Goal: Task Accomplishment & Management: Use online tool/utility

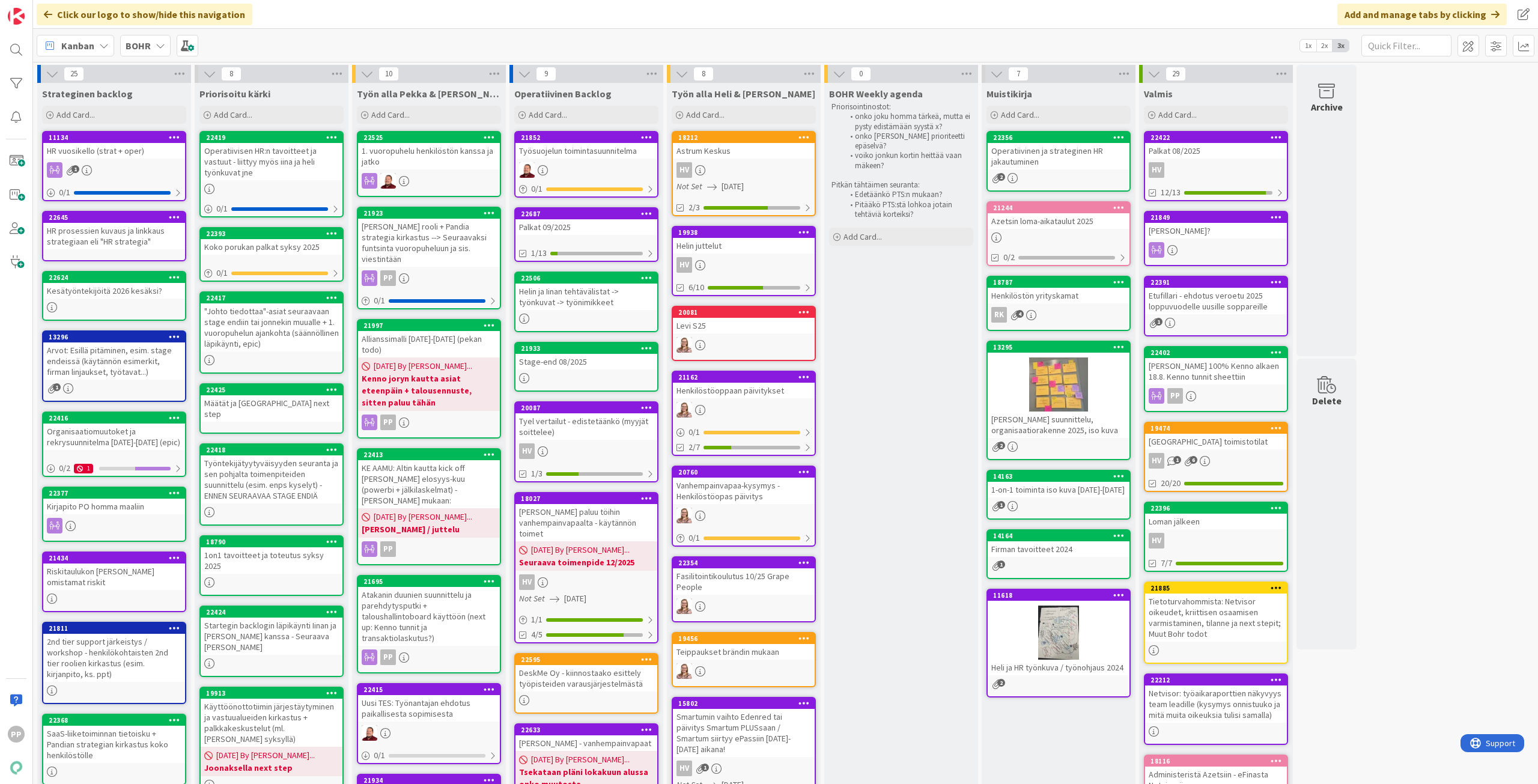
click at [158, 40] on div "BOHR" at bounding box center [145, 45] width 50 height 22
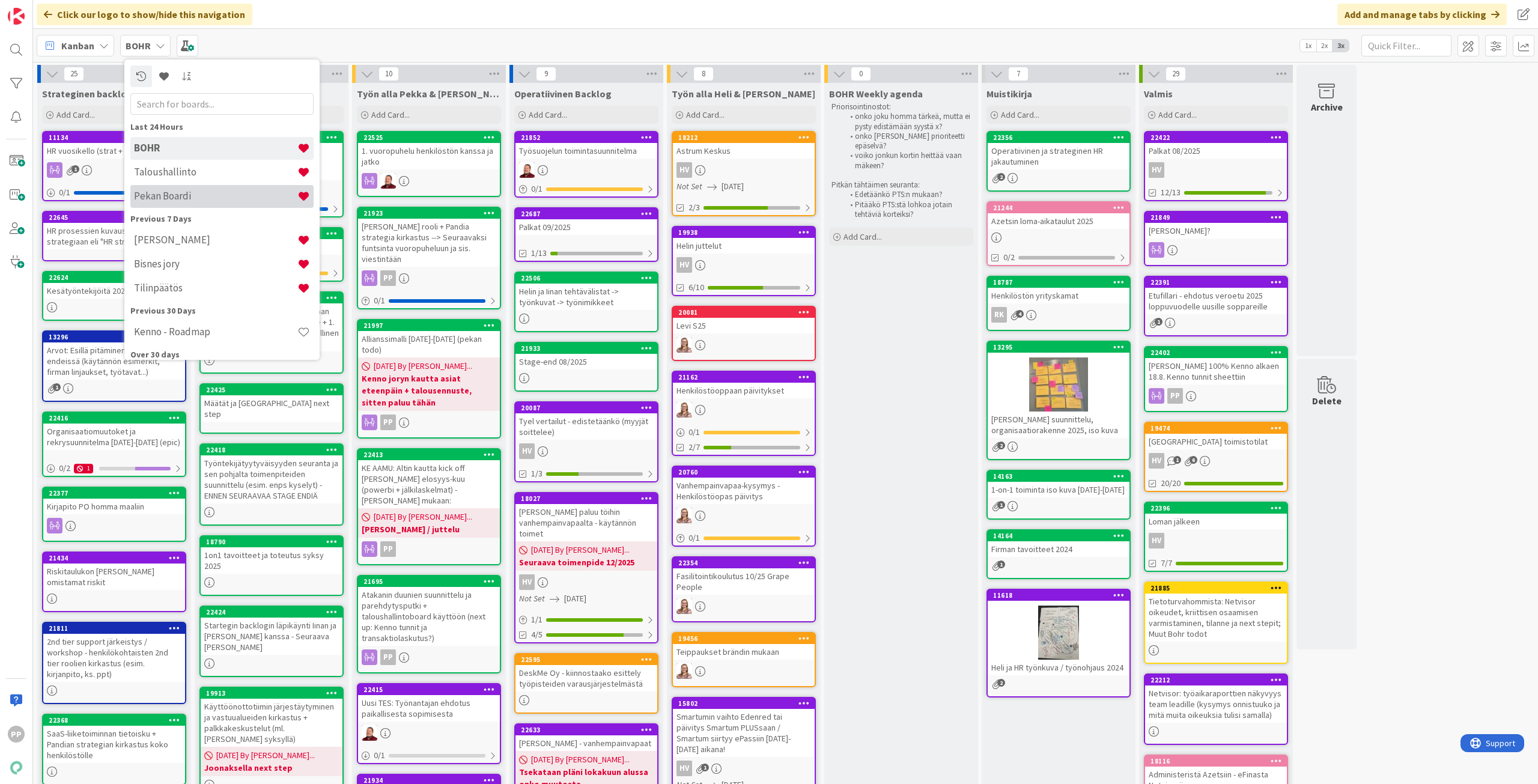
click at [197, 202] on h4 "Pekan Boardi" at bounding box center [216, 195] width 163 height 12
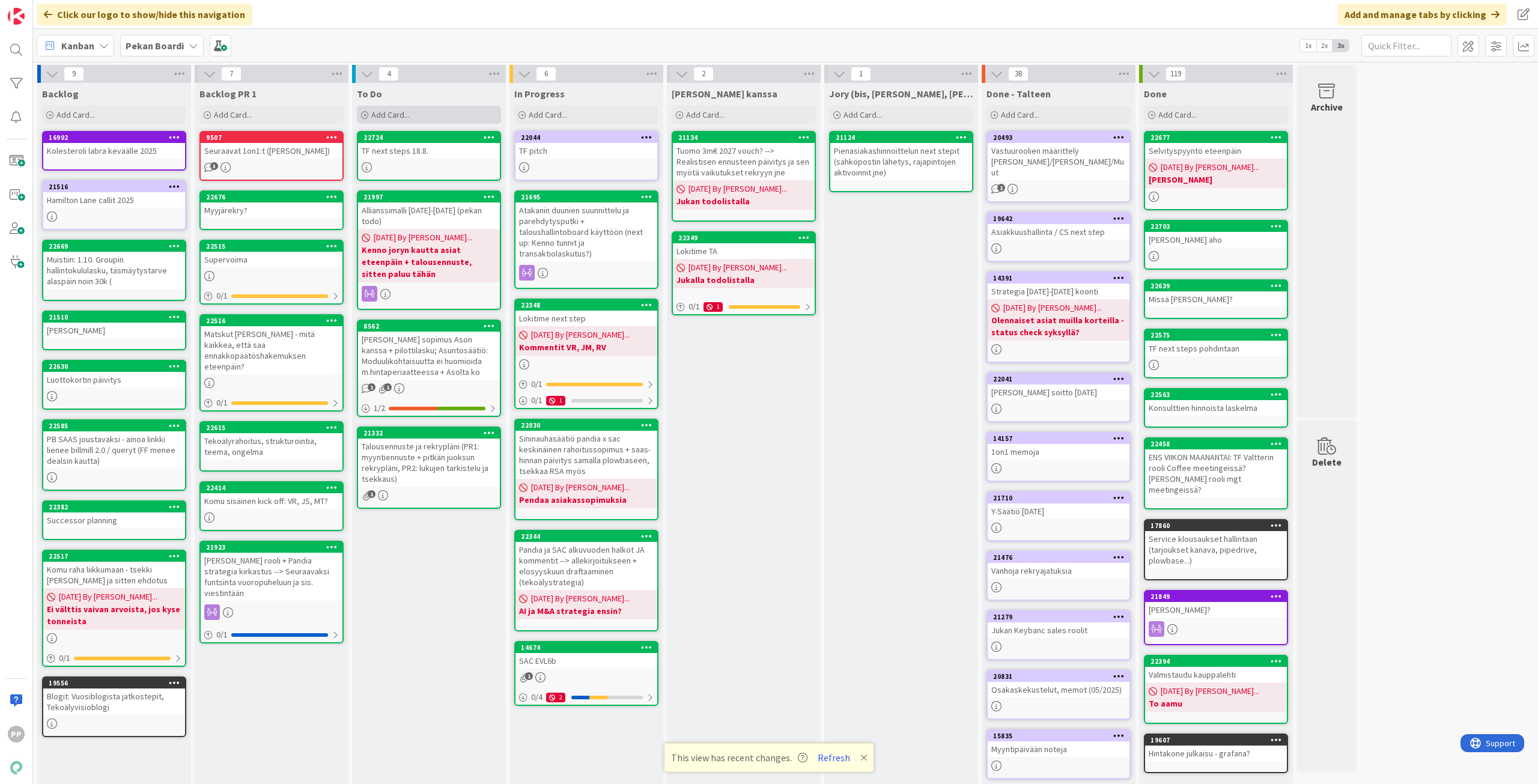
click at [409, 108] on div "Add Card..." at bounding box center [429, 115] width 144 height 18
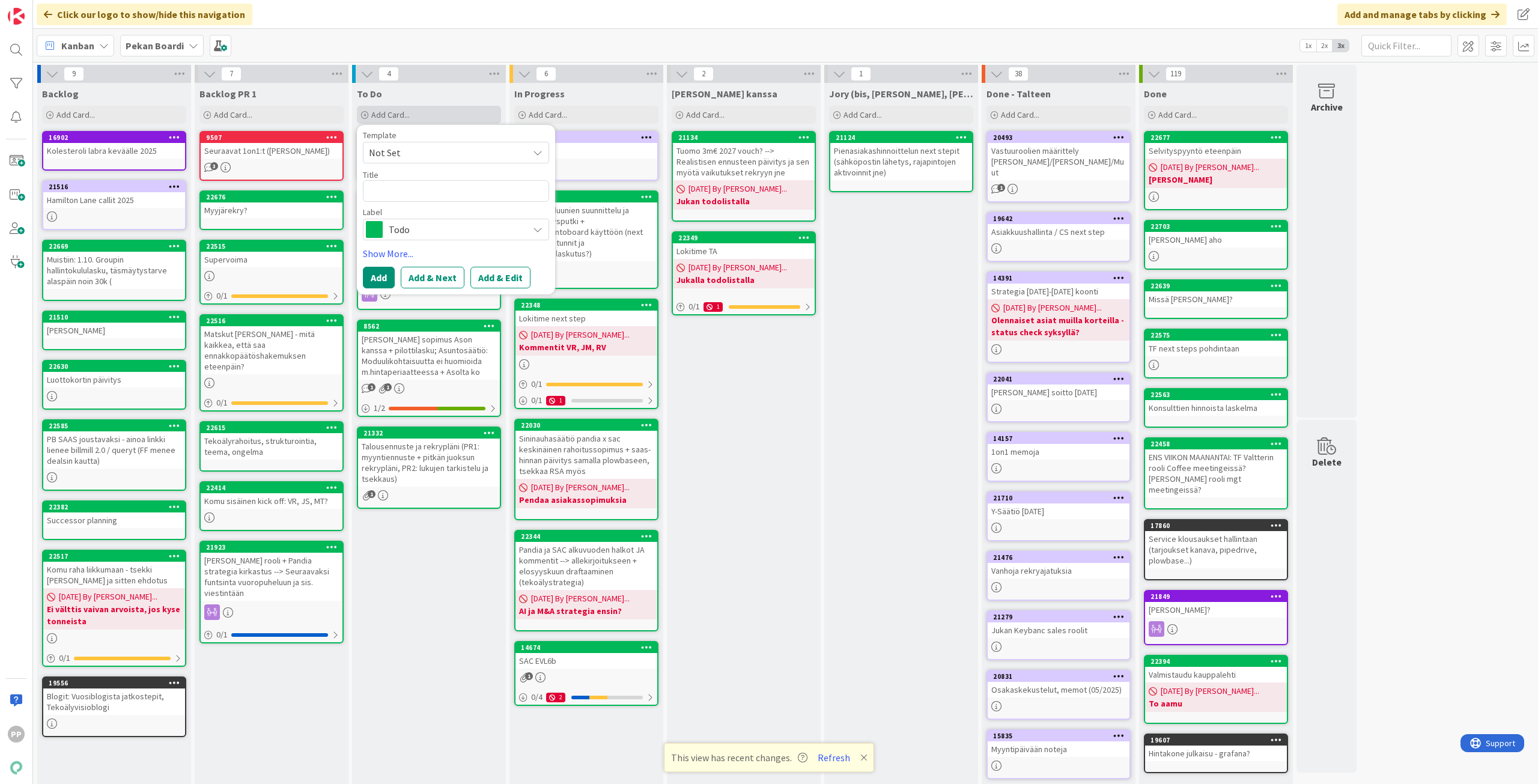
type textarea "x"
type textarea "T"
type textarea "x"
type textarea "Ta"
type textarea "x"
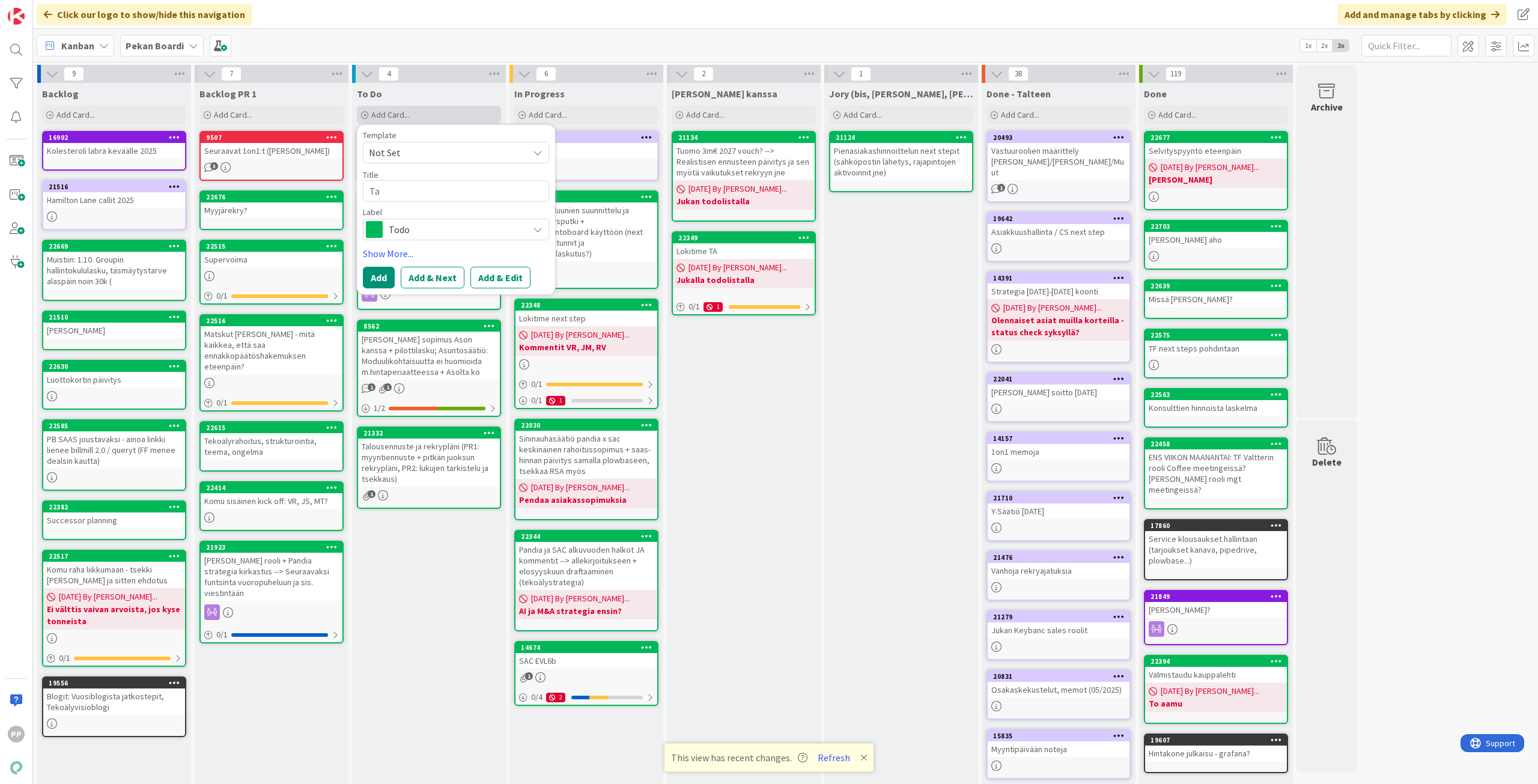
type textarea "Tap"
type textarea "x"
type textarea "Tapa"
type textarea "x"
type textarea "Tapaa"
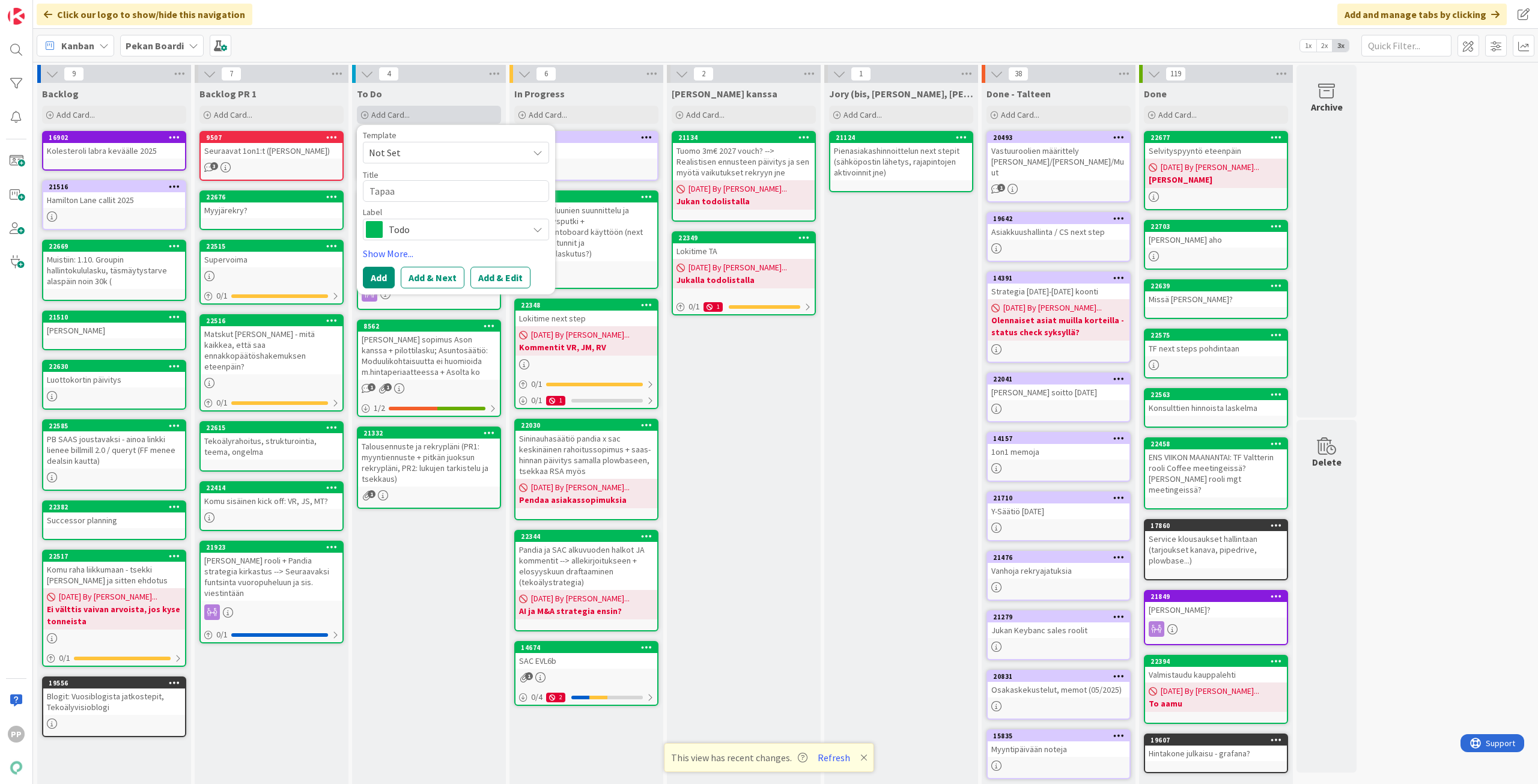
type textarea "x"
type textarea "Tapaam"
type textarea "x"
type textarea "Tapaami"
type textarea "x"
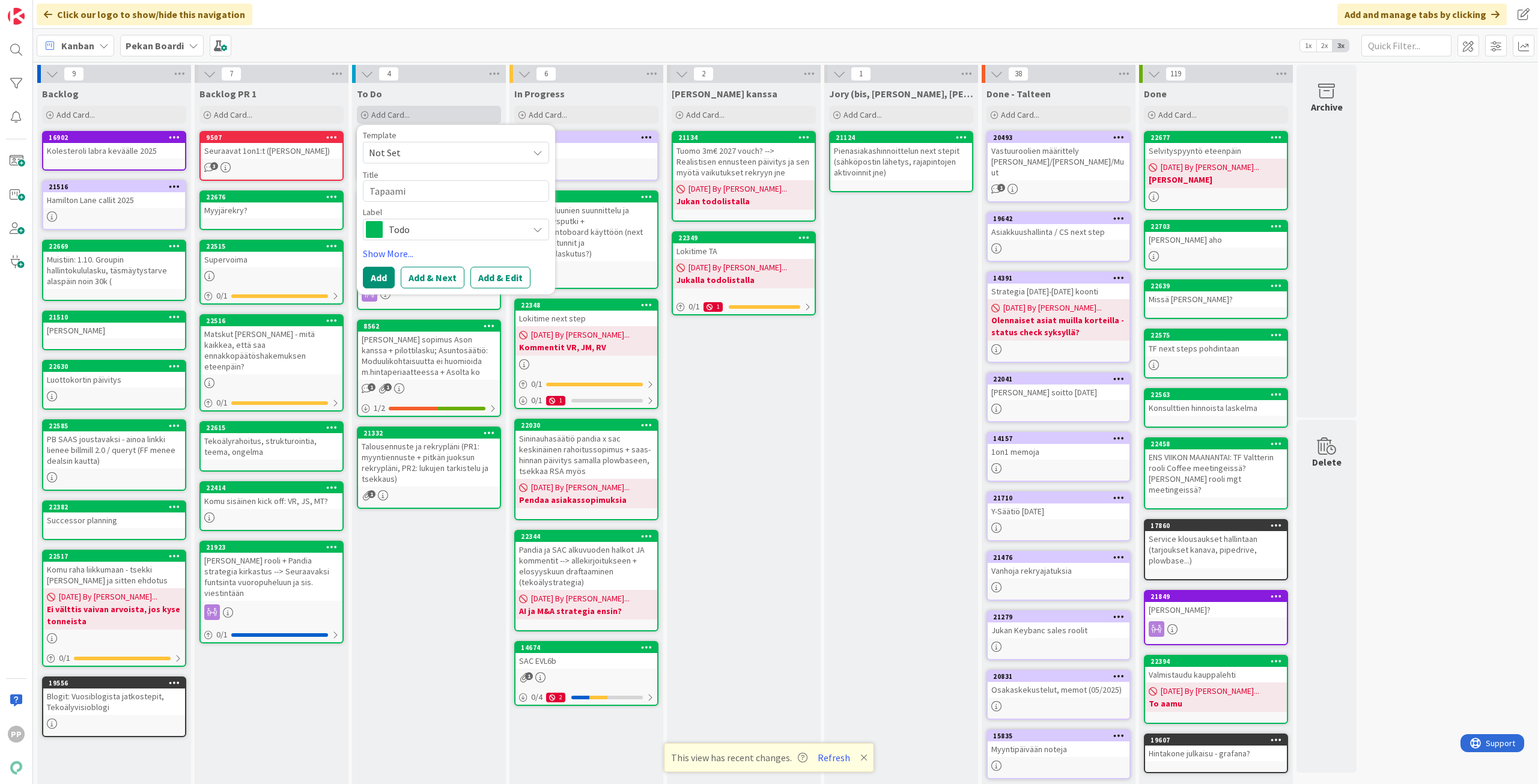
type textarea "Tapaamis"
type textarea "x"
type textarea "Tapaamist"
type textarea "x"
type textarea "Tapaamiste"
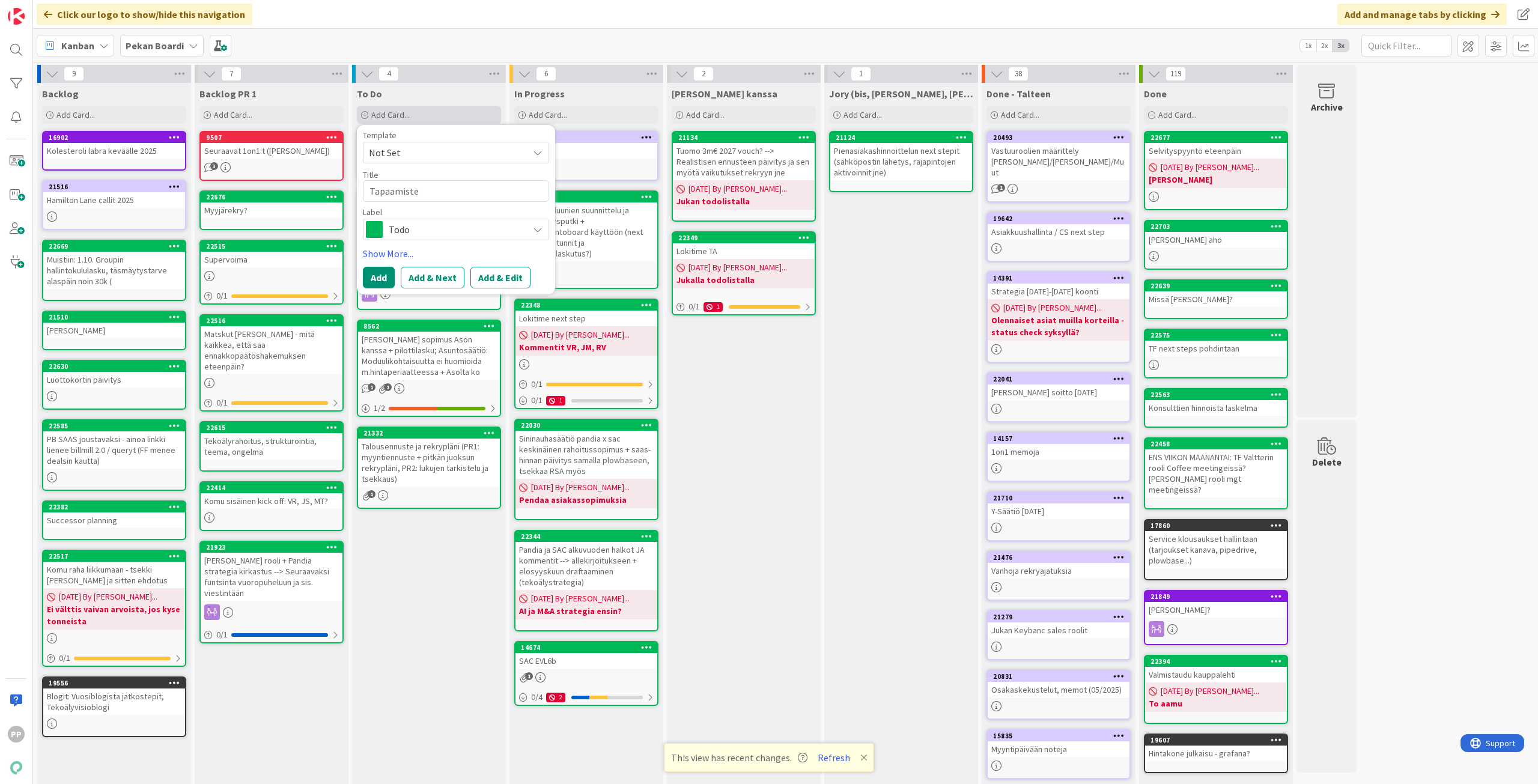
type textarea "x"
type textarea "Tapaamisten"
type textarea "x"
type textarea "Tapaamisten"
type textarea "x"
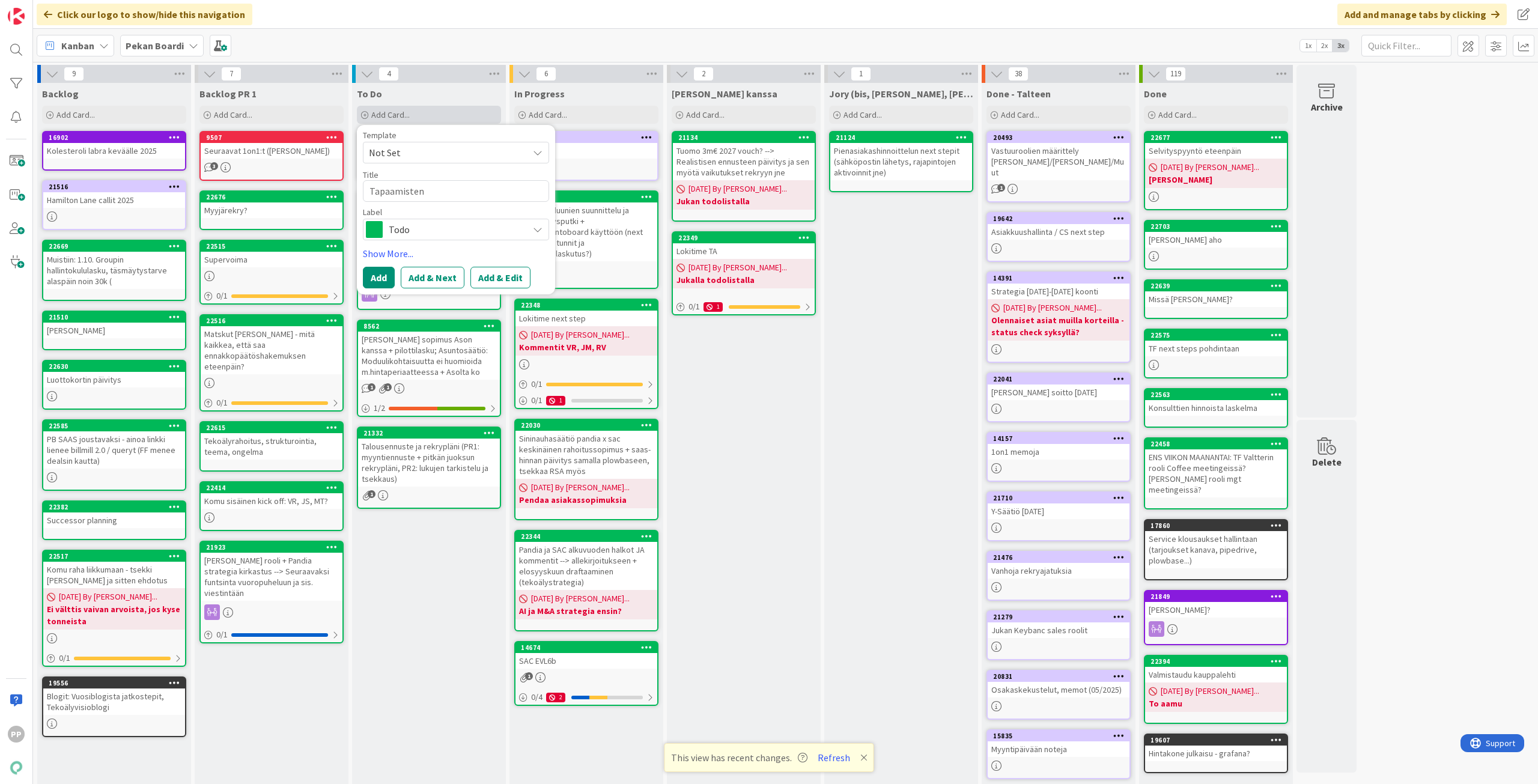
type textarea "Tapaamisten s"
type textarea "x"
type textarea "Tapaamisten si"
type textarea "x"
type textarea "Tapaamisten sii"
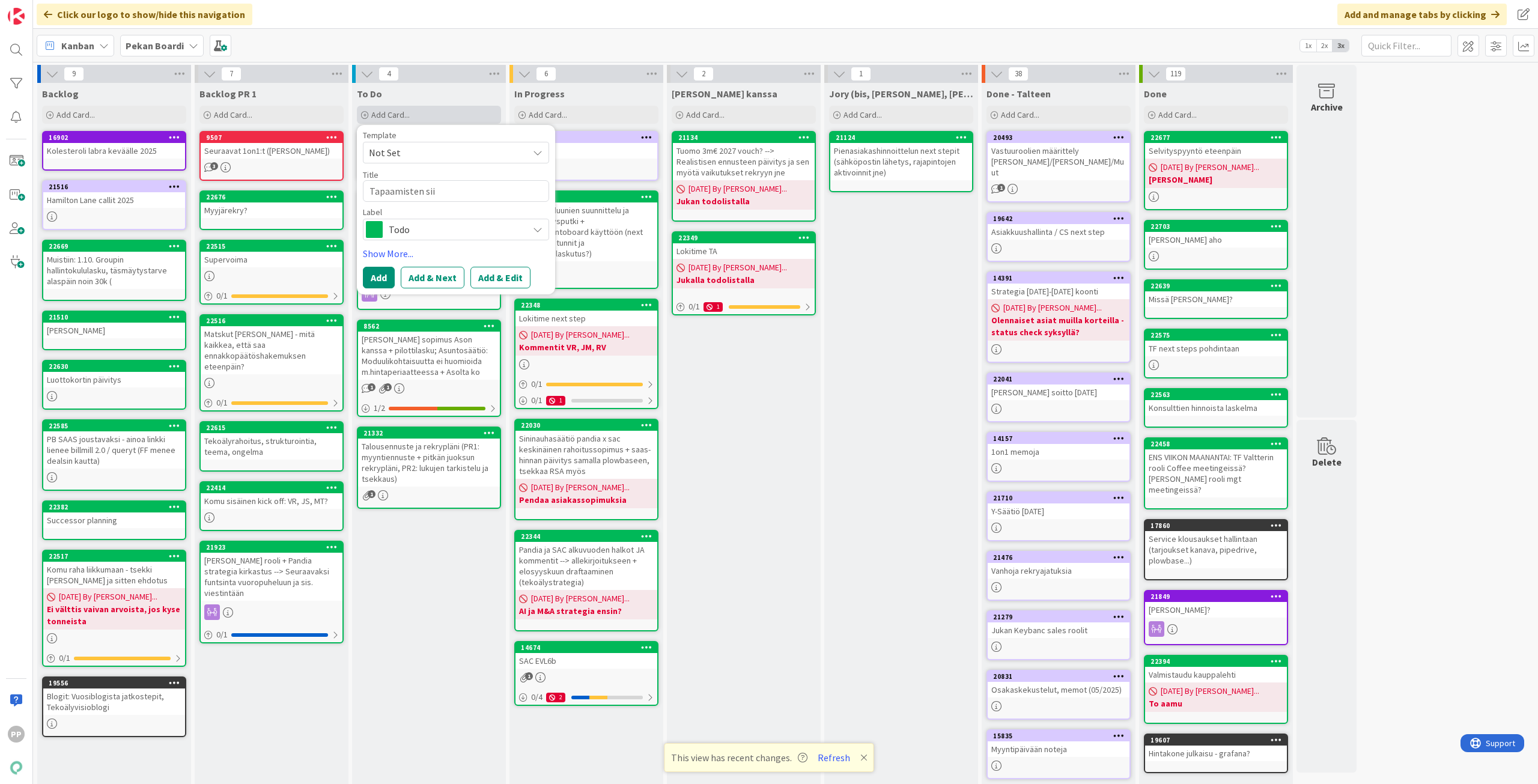
type textarea "x"
type textarea "Tapaamisten siir"
type textarea "x"
type textarea "Tapaamisten siirr"
type textarea "x"
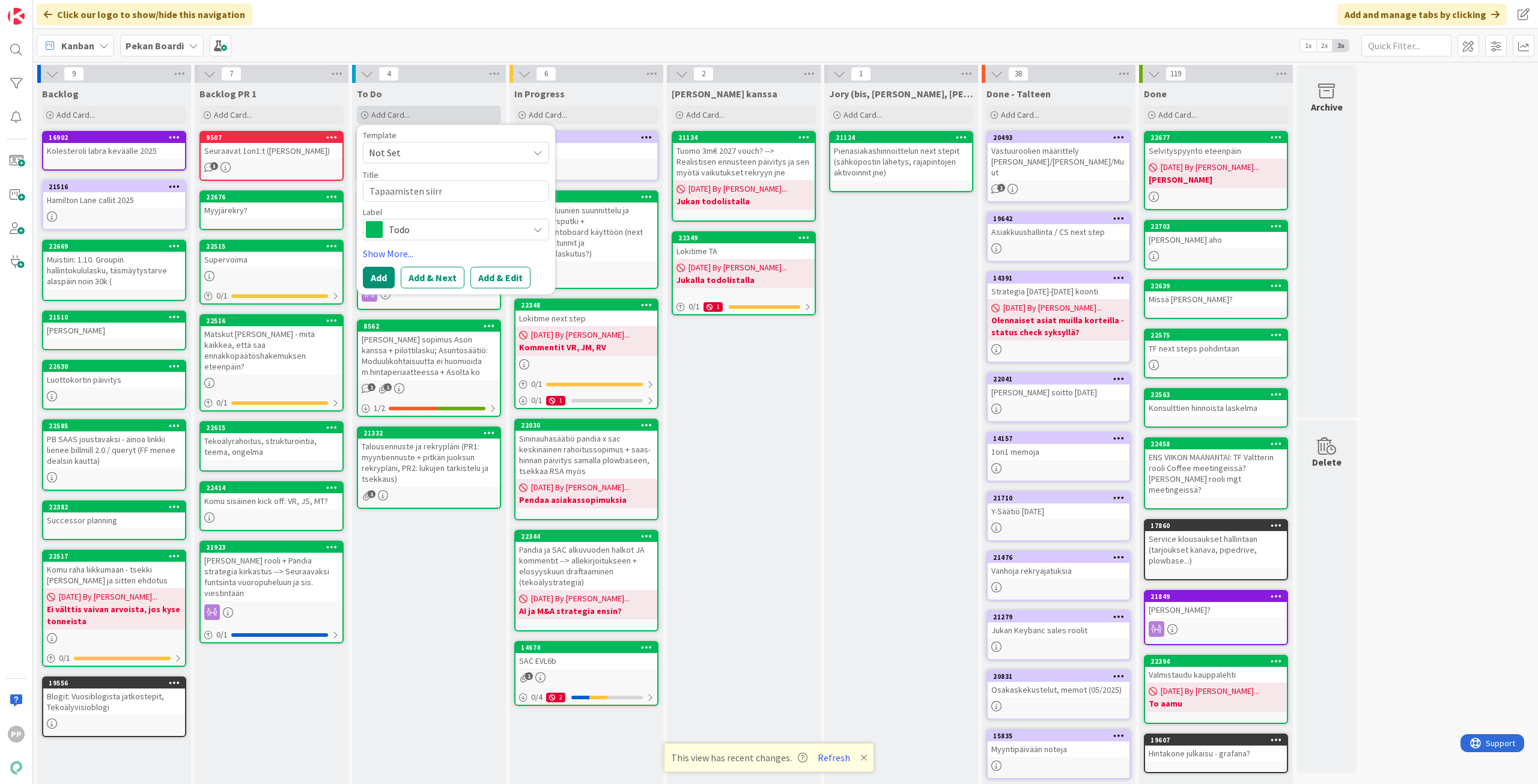
type textarea "Tapaamisten siirro"
type textarea "x"
type textarea "Tapaamisten siirrot"
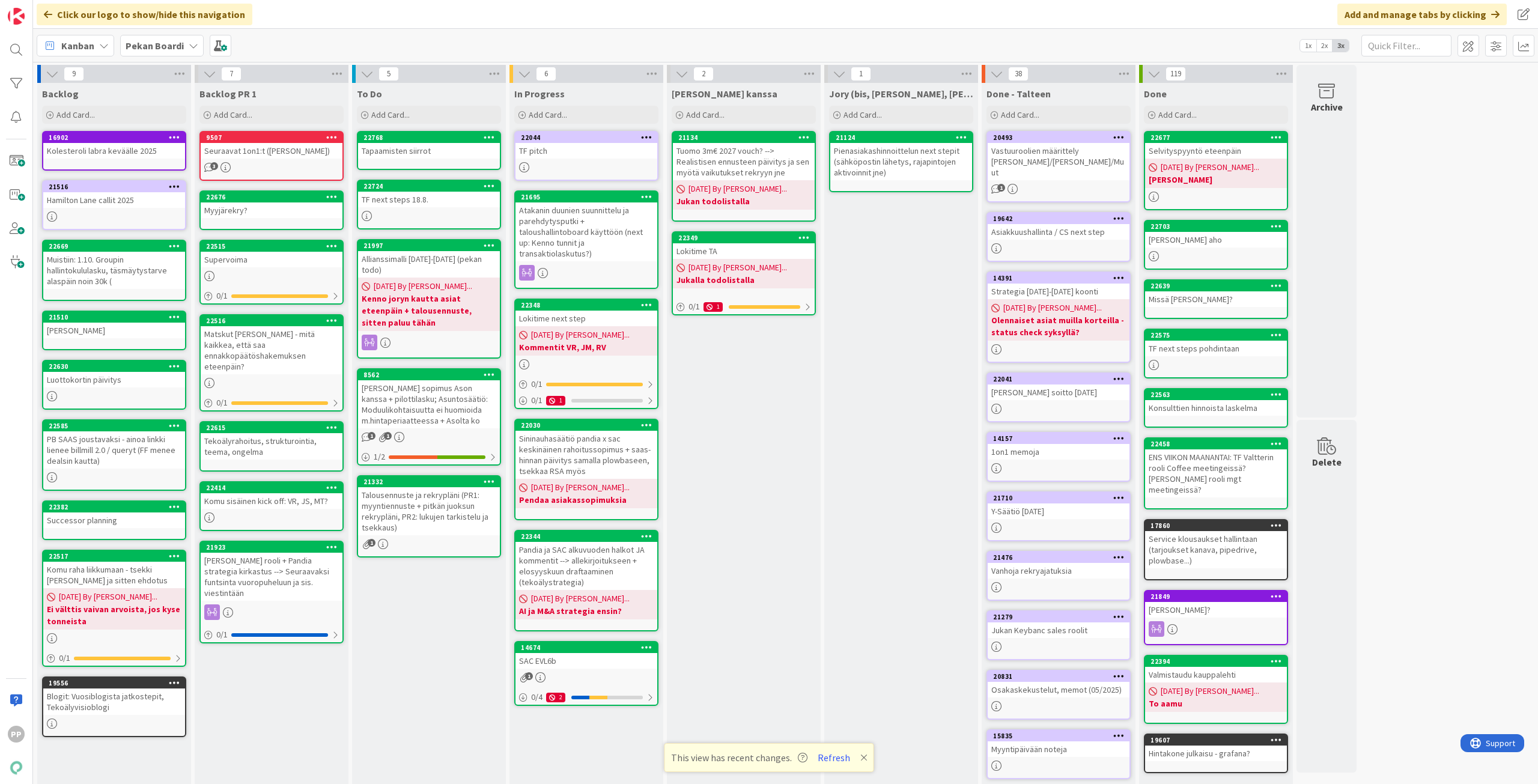
drag, startPoint x: 424, startPoint y: 697, endPoint x: 414, endPoint y: 691, distance: 11.7
click at [424, 697] on div "To Do Add Card... Template Not Set Title 0 / 128 Label Todo Show More... Add Ad…" at bounding box center [429, 450] width 153 height 734
click at [417, 668] on div "To Do Add Card... Template Not Set Title 0 / 128 Label Todo Show More... Add Ad…" at bounding box center [429, 450] width 153 height 734
click at [417, 657] on div "To Do Add Card... Template Not Set Title 0 / 128 Label Todo Show More... Add Ad…" at bounding box center [429, 450] width 153 height 734
click at [463, 697] on div "To Do Add Card... Template Not Set Title 0 / 128 Label Todo Show More... Add Ad…" at bounding box center [429, 450] width 153 height 734
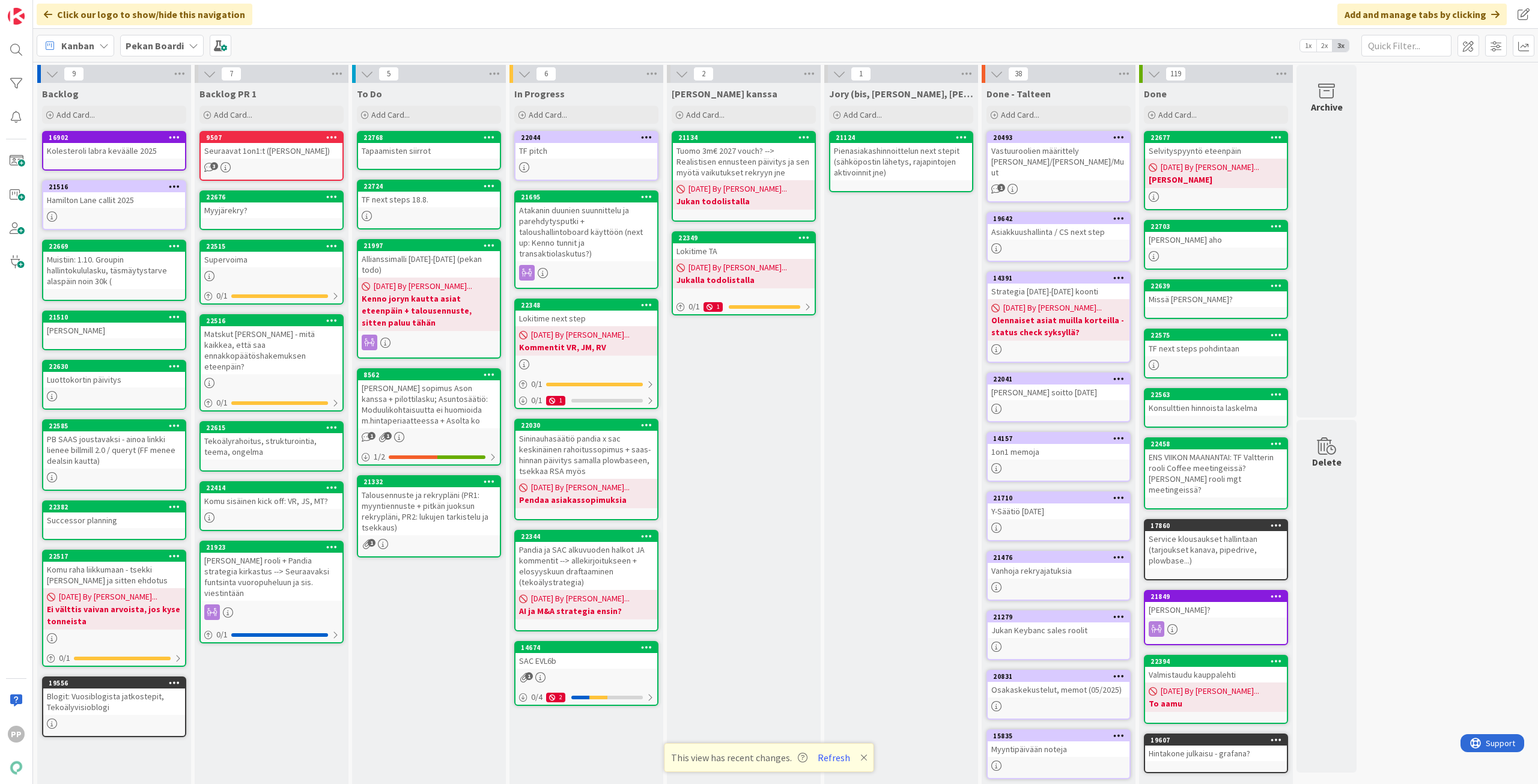
click at [421, 634] on div "To Do Add Card... Template Not Set Title 0 / 128 Label Todo Show More... Add Ad…" at bounding box center [429, 450] width 153 height 734
click at [432, 693] on div "To Do Add Card... Template Not Set Title 0 / 128 Label Todo Show More... Add Ad…" at bounding box center [429, 450] width 153 height 734
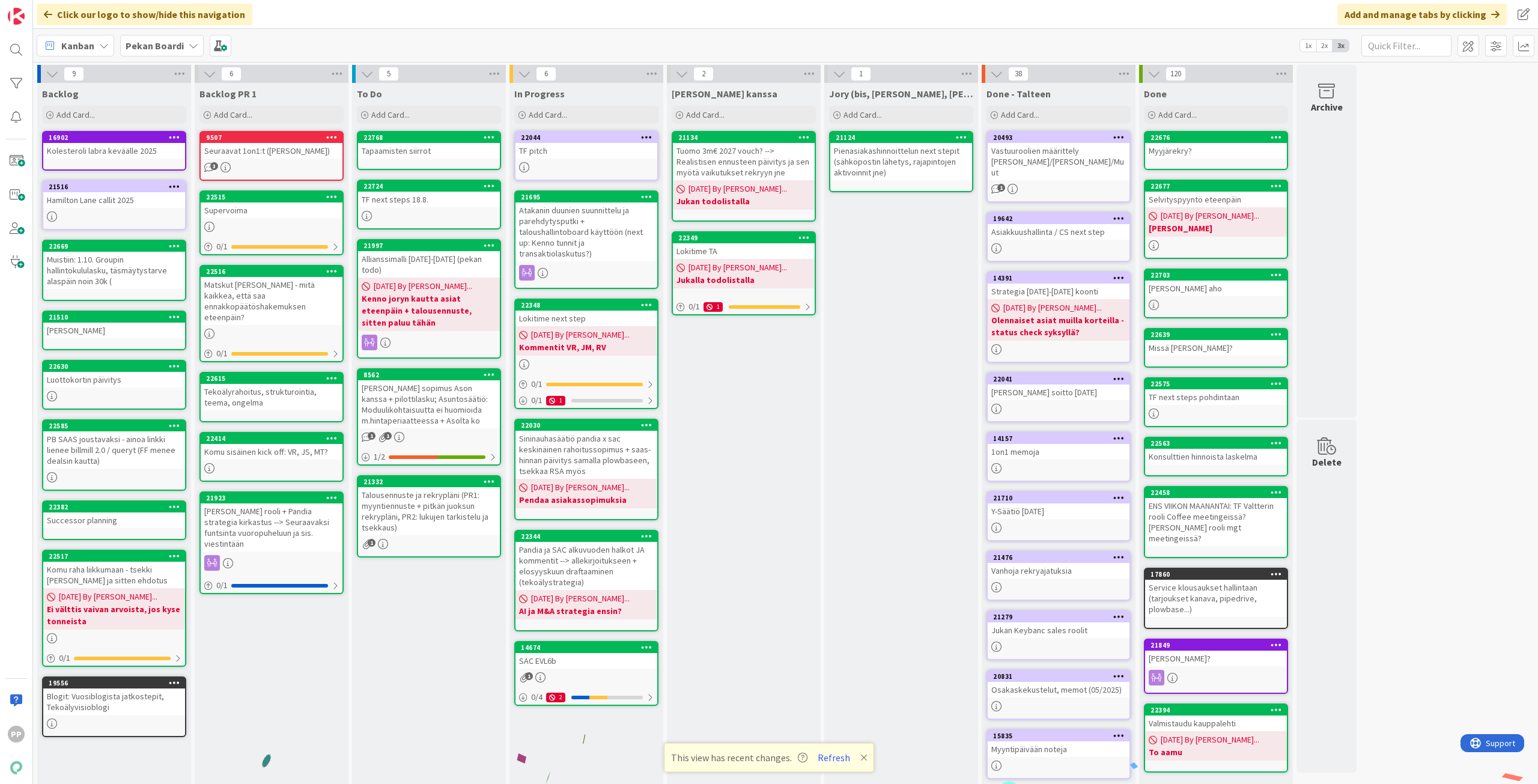
click at [907, 376] on div "Jory (bis, [PERSON_NAME], [PERSON_NAME]) Add Card... 21124 Pienasiakashinnoitte…" at bounding box center [901, 450] width 153 height 734
click at [864, 757] on icon at bounding box center [864, 757] width 7 height 10
click at [891, 525] on div "Jory (bis, [PERSON_NAME], [PERSON_NAME]) Add Card... 21124 Pienasiakashinnoitte…" at bounding box center [901, 450] width 153 height 734
click at [776, 612] on div "[PERSON_NAME] kanssa Add Card... 21134 Tuomo 3m€ 2027 vouch? --> Realistisen en…" at bounding box center [744, 450] width 153 height 734
click at [882, 606] on div "Jory (bis, [PERSON_NAME], [PERSON_NAME]) Add Card... 21124 Pienasiakashinnoitte…" at bounding box center [901, 450] width 153 height 734
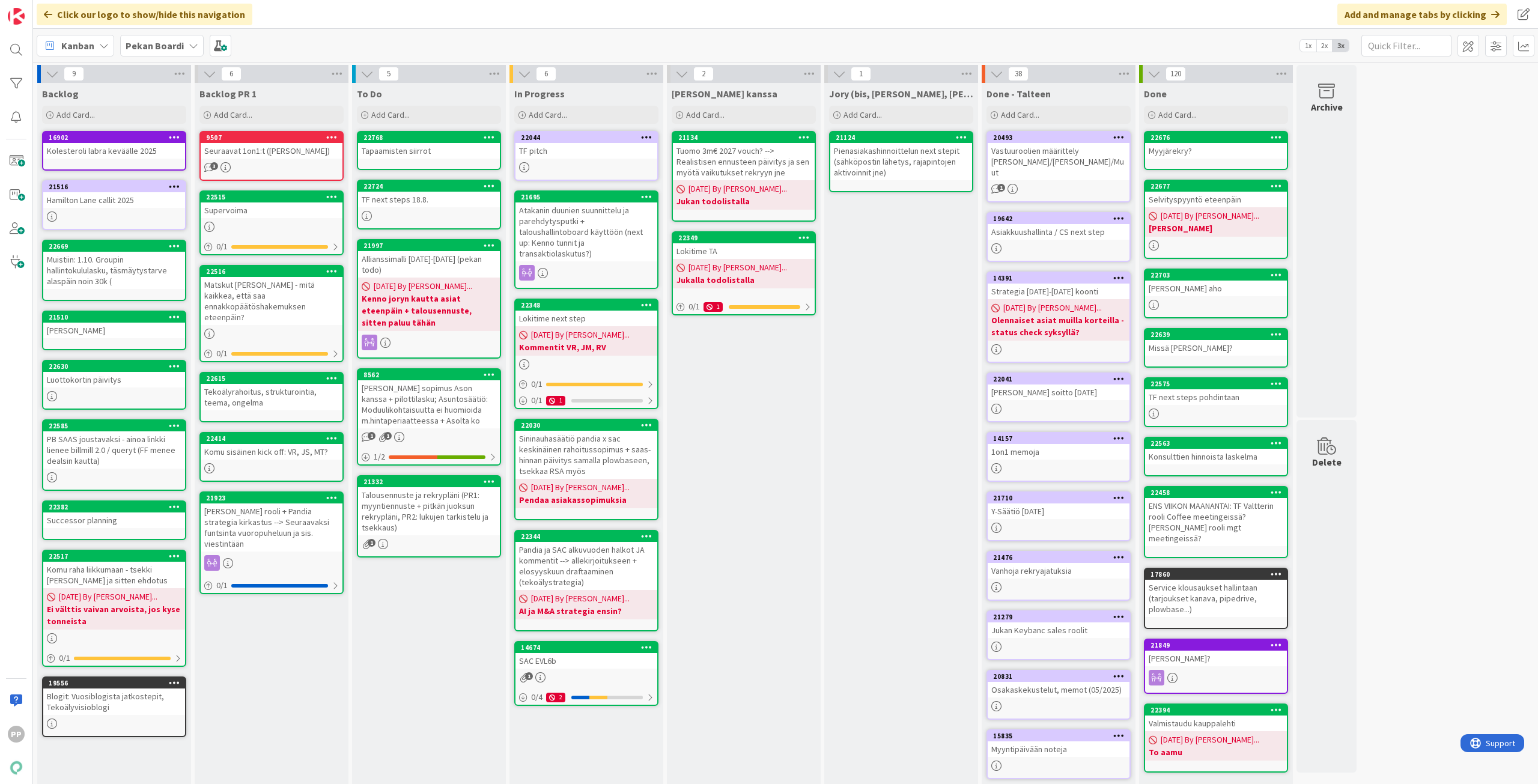
click at [764, 553] on div "[PERSON_NAME] kanssa Add Card... 21134 Tuomo 3m€ 2027 vouch? --> Realistisen en…" at bounding box center [744, 450] width 153 height 734
click at [448, 10] on div "Click our logo to show/hide this navigation Add and manage tabs by clicking" at bounding box center [785, 14] width 1505 height 29
click at [760, 428] on div "[PERSON_NAME] kanssa Add Card... 21134 Tuomo 3m€ 2027 vouch? --> Realistisen en…" at bounding box center [744, 450] width 153 height 734
click at [855, 380] on div "Jory (bis, [PERSON_NAME], [PERSON_NAME]) Add Card... 21124 Pienasiakashinnoitte…" at bounding box center [901, 450] width 153 height 734
click at [804, 435] on div "[PERSON_NAME] kanssa Add Card... 21134 Tuomo 3m€ 2027 vouch? --> Realistisen en…" at bounding box center [744, 450] width 153 height 734
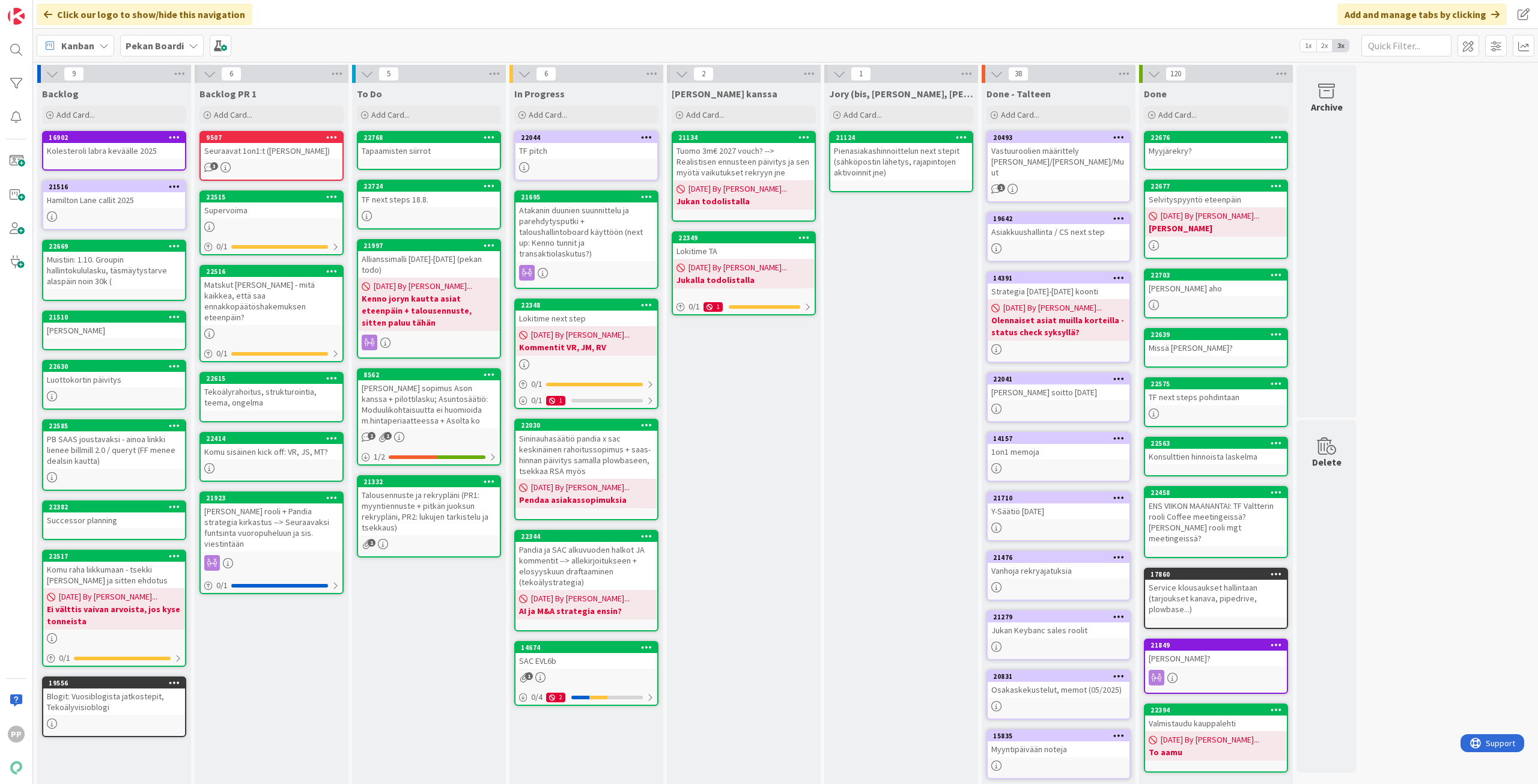
click at [757, 453] on div "[PERSON_NAME] kanssa Add Card... 21134 Tuomo 3m€ 2027 vouch? --> Realistisen en…" at bounding box center [744, 450] width 153 height 734
click at [774, 612] on div "[PERSON_NAME] kanssa Add Card... 21134 Tuomo 3m€ 2027 vouch? --> Realistisen en…" at bounding box center [744, 450] width 153 height 734
click at [460, 202] on div "TF next steps 18.8." at bounding box center [428, 199] width 142 height 15
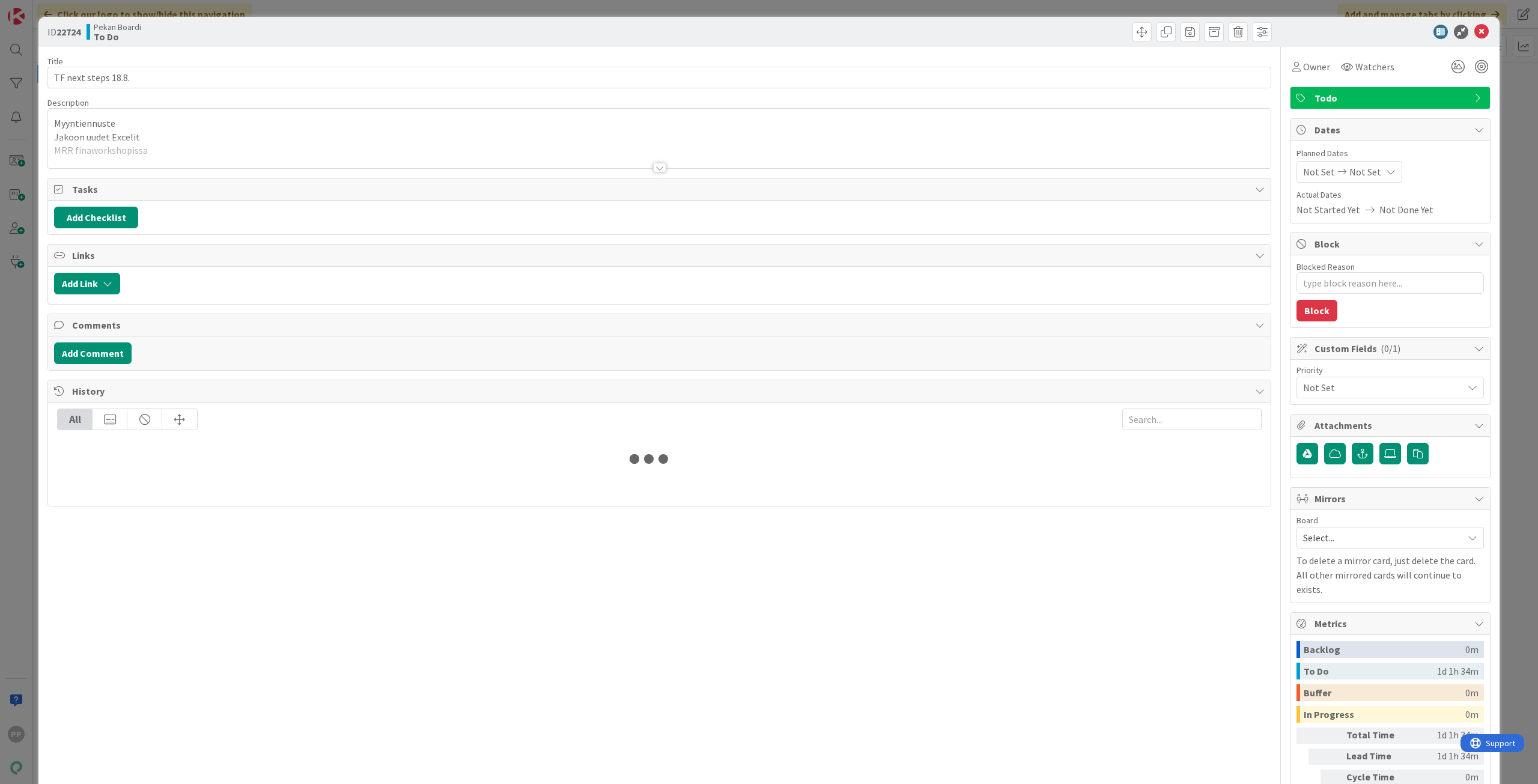
type textarea "x"
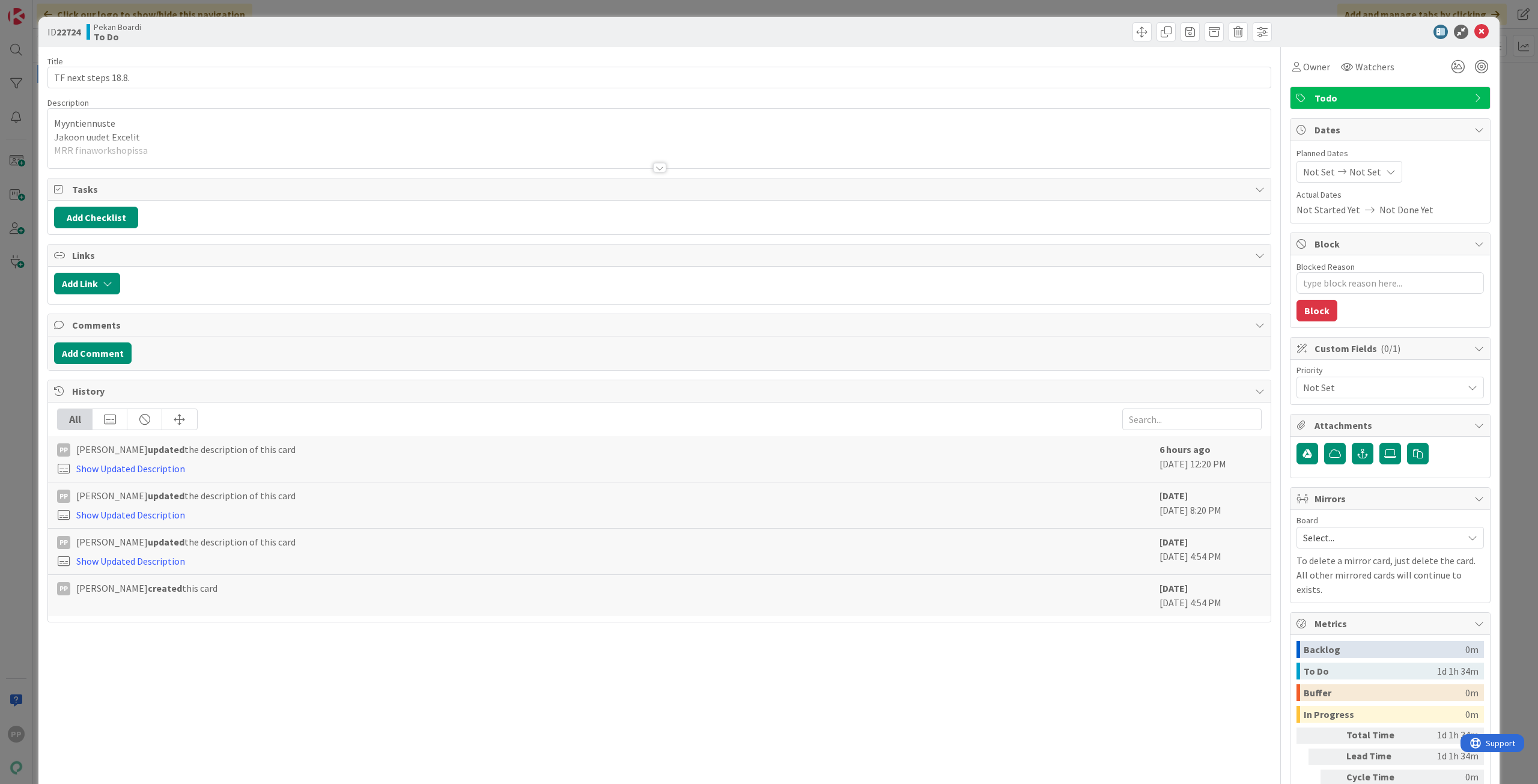
click at [220, 130] on p "Jakoon uudet Excelit" at bounding box center [659, 137] width 1210 height 14
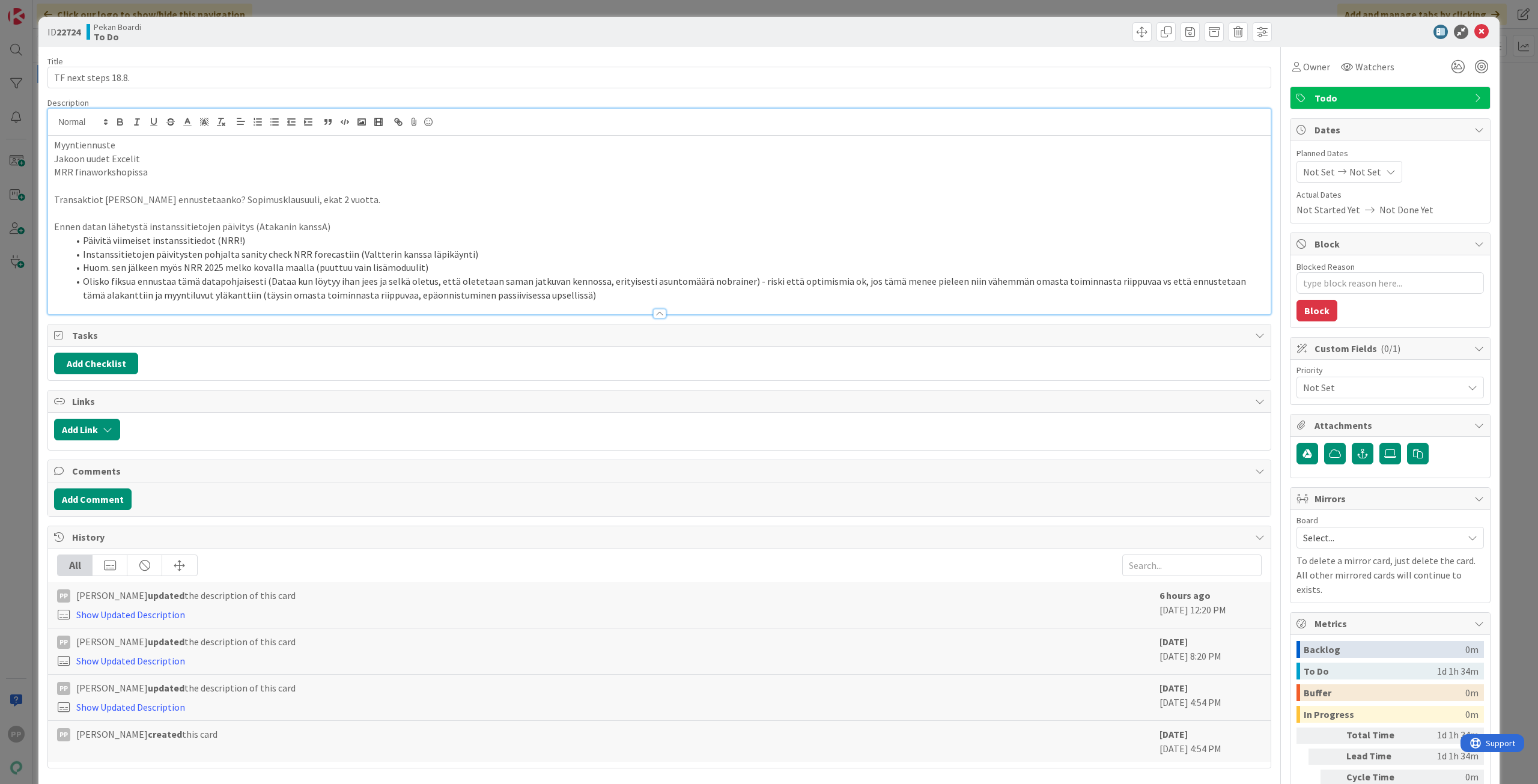
click at [225, 172] on p "MRR finaworkshopissa" at bounding box center [659, 172] width 1210 height 14
click at [224, 160] on p "Jakoon uudet Excelit" at bounding box center [659, 159] width 1210 height 14
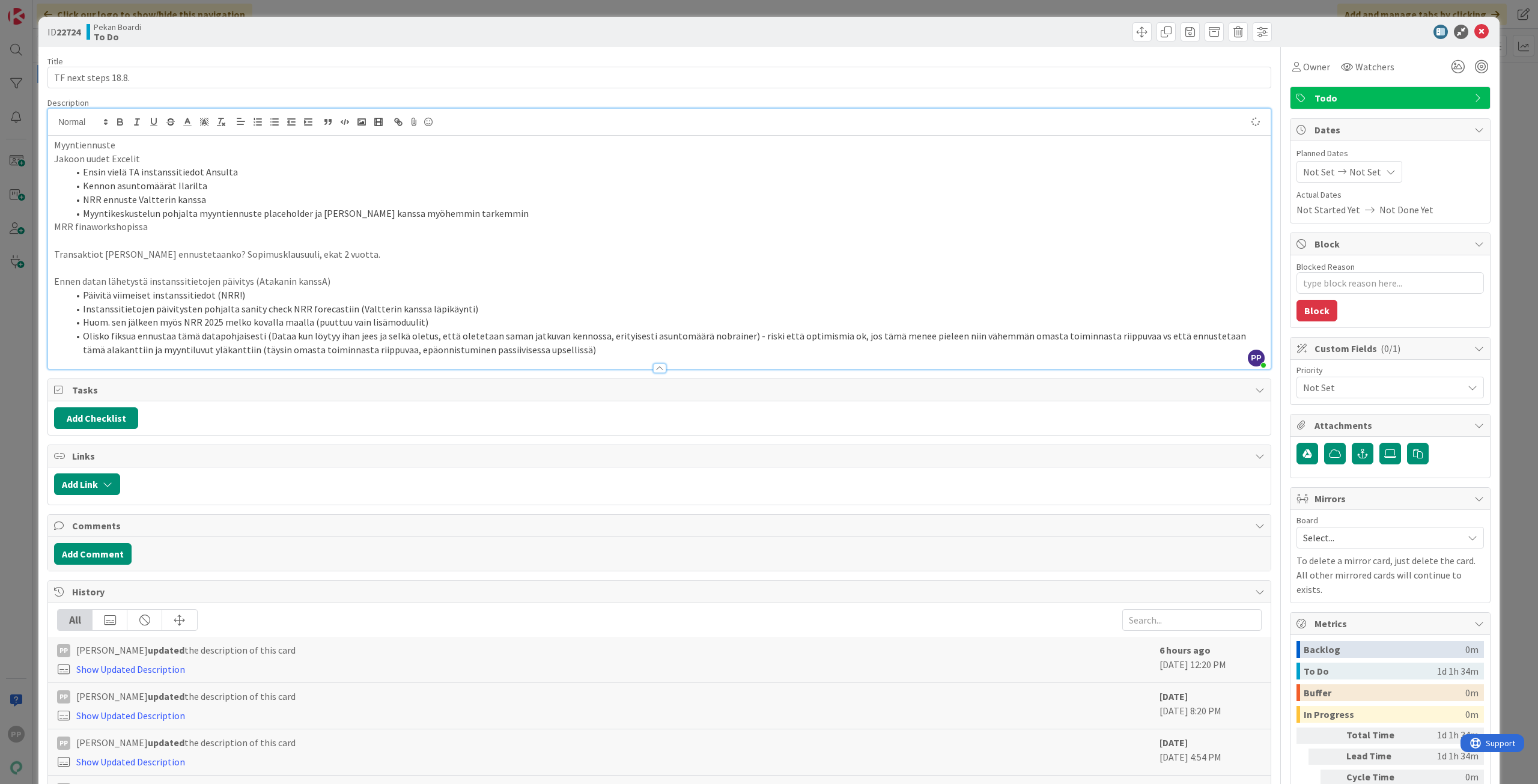
type textarea "x"
click at [54, 278] on p "Ennen datan lähetystä instanssitietojen päivitys (Atakanin kanssA)" at bounding box center [659, 282] width 1210 height 14
click at [496, 291] on li "Päivitä viimeiset instanssitiedot (NRR!)" at bounding box center [666, 295] width 1196 height 14
click at [383, 91] on div "Title 19 / 128 TF next steps 18.8. Description PP [PERSON_NAME] just joined Myy…" at bounding box center [659, 443] width 1223 height 793
click at [369, 52] on div "Title 19 / 128 TF next steps 18.8. Description PP [PERSON_NAME] just joined Myy…" at bounding box center [659, 443] width 1223 height 793
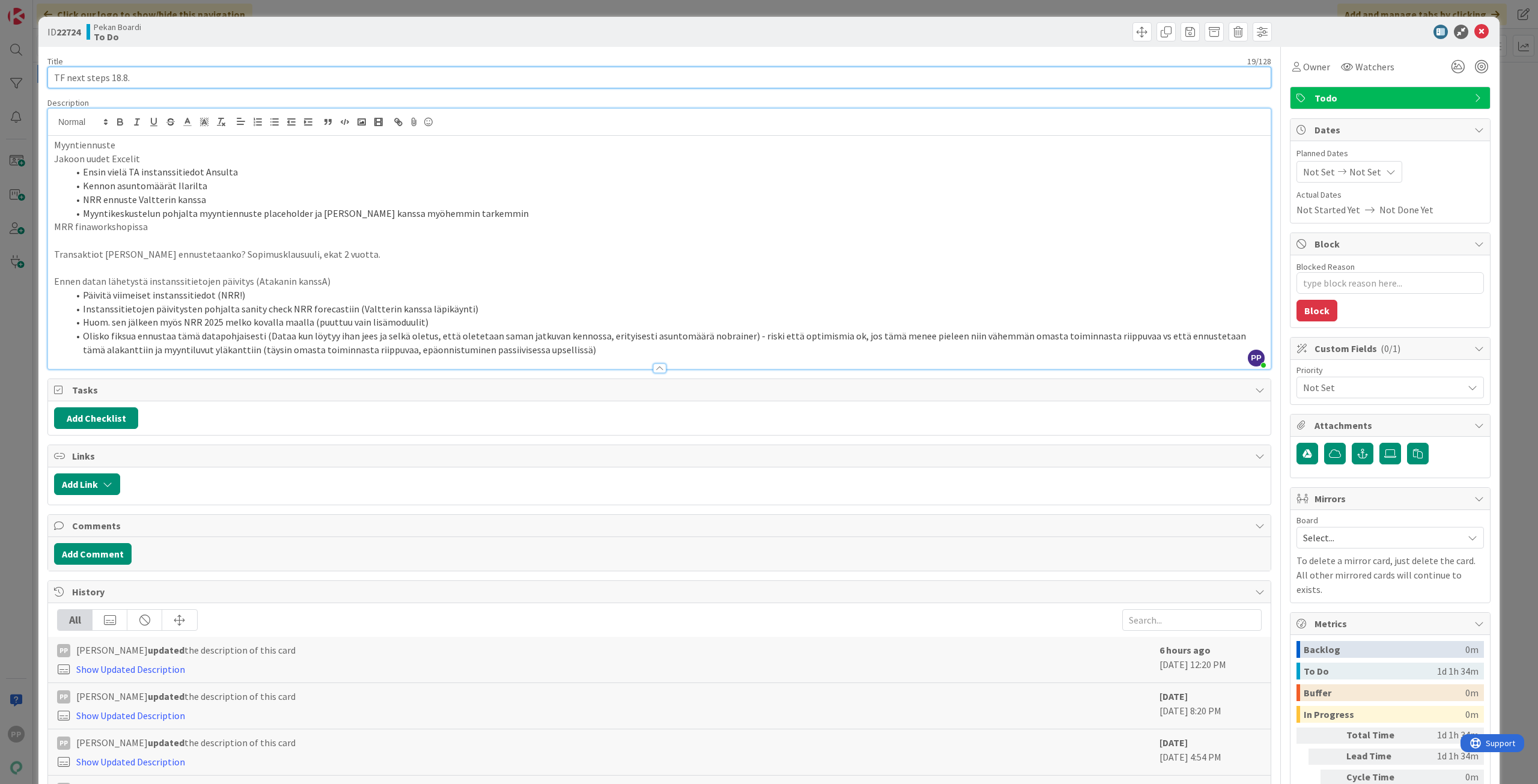
click at [249, 80] on input "TF next steps 18.8." at bounding box center [659, 77] width 1223 height 22
type input "TF next steps 18.8. + Valtterin kanssa NRR"
type textarea "x"
type input "TF next steps 18.8. + Valtterin kanssa NRR"
click at [229, 64] on div "Title 42 / 128" at bounding box center [659, 61] width 1223 height 11
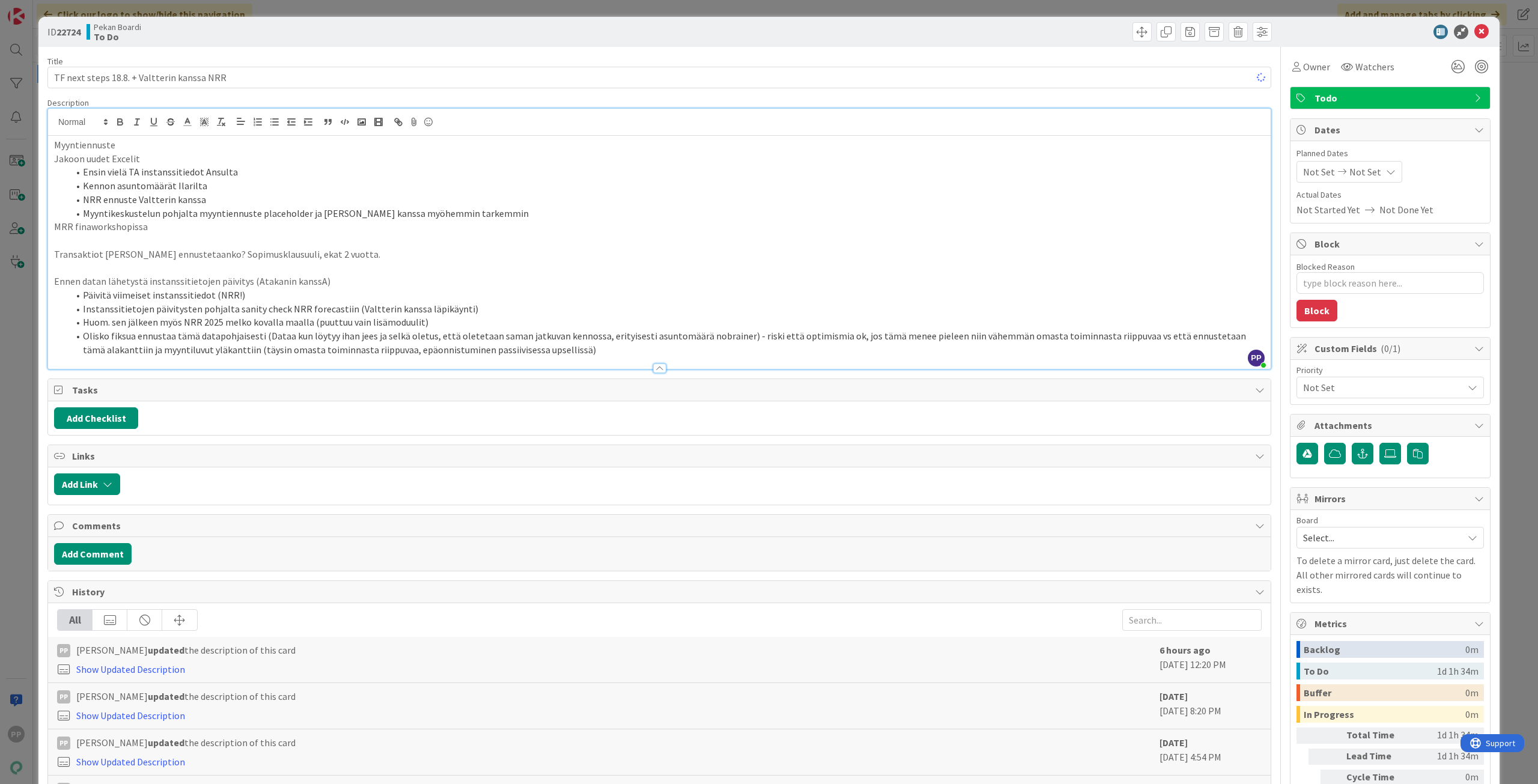
type textarea "x"
click at [262, 17] on div "ID 22724 Pekan Boardi To Do" at bounding box center [769, 31] width 1461 height 30
click at [266, 13] on div "ID 22724 Pekan Boardi To Do Title 42 / 128 TF next steps 18.8. + [PERSON_NAME] …" at bounding box center [769, 392] width 1538 height 784
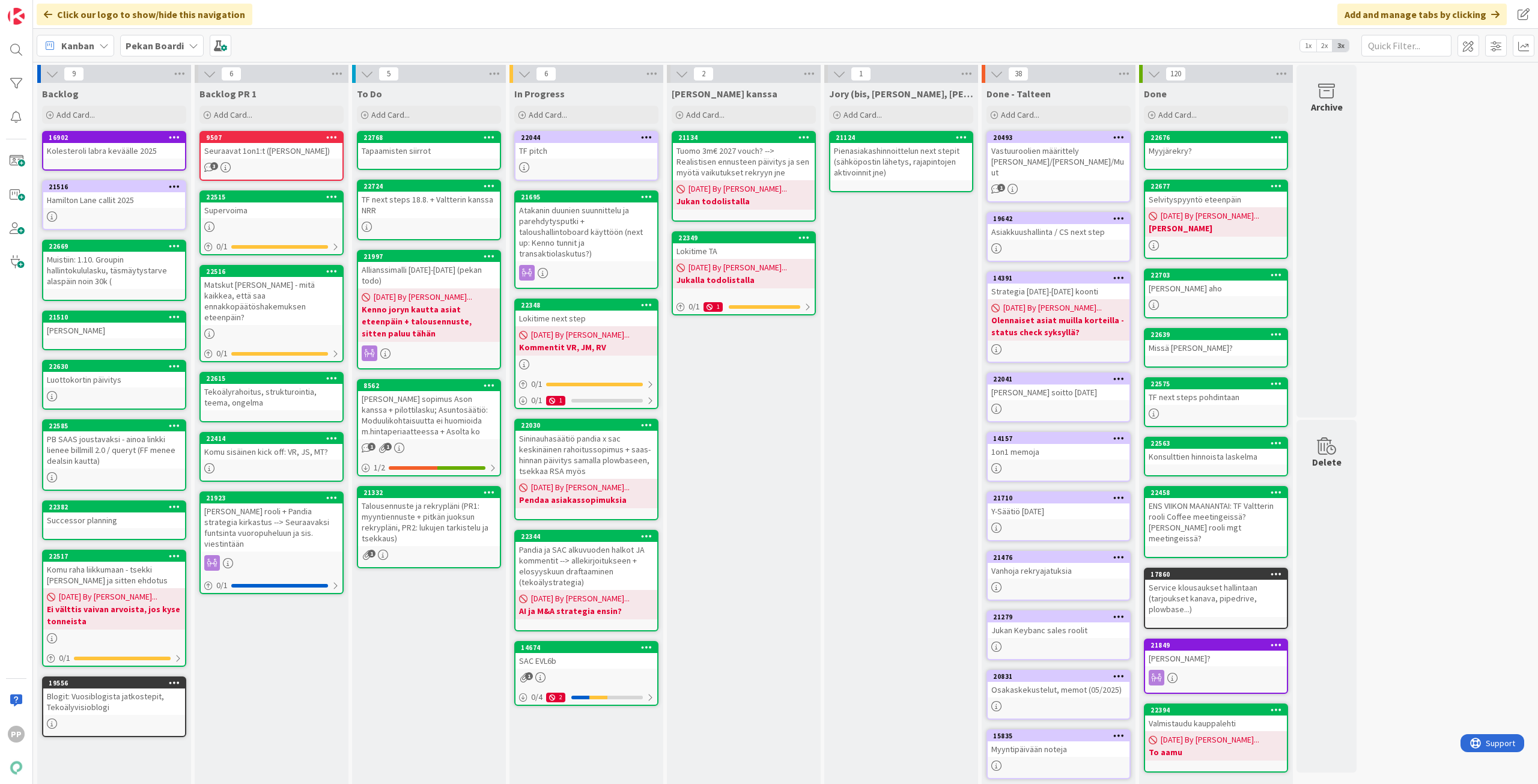
click at [416, 660] on div "To Do Add Card... Template Not Set Title 0 / 128 Label Todo Show More... Add Ad…" at bounding box center [429, 450] width 153 height 734
click at [404, 640] on div "To Do Add Card... Template Not Set Title 0 / 128 Label Todo Show More... Add Ad…" at bounding box center [429, 450] width 153 height 734
